Goal: Task Accomplishment & Management: Manage account settings

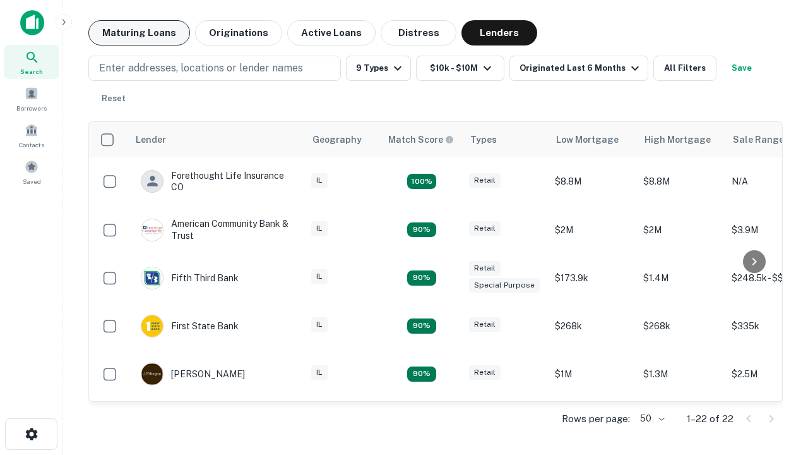
click at [139, 33] on button "Maturing Loans" at bounding box center [139, 32] width 102 height 25
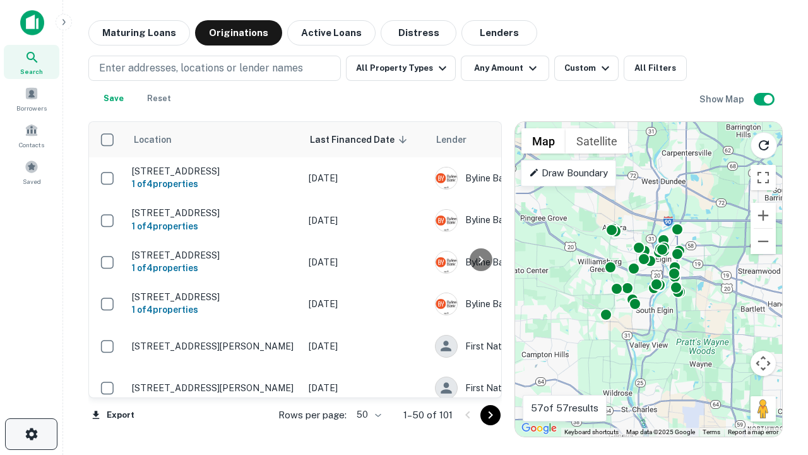
click at [31, 434] on icon "button" at bounding box center [31, 433] width 15 height 15
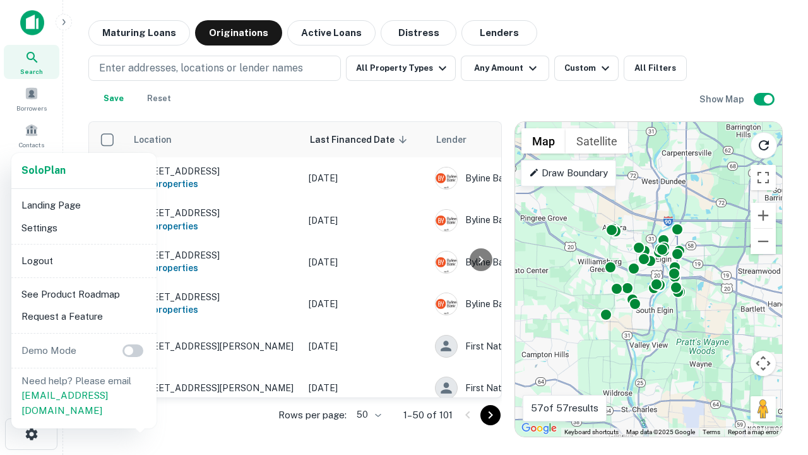
click at [83, 260] on li "Logout" at bounding box center [83, 260] width 135 height 23
